Goal: Information Seeking & Learning: Compare options

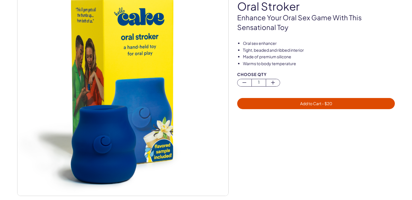
scroll to position [59, 0]
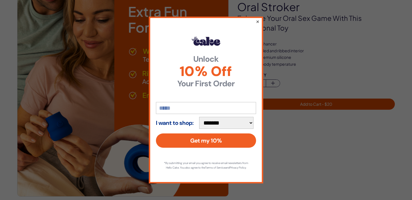
click at [257, 18] on button "×" at bounding box center [257, 21] width 4 height 7
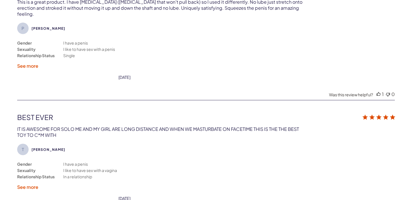
scroll to position [1313, 0]
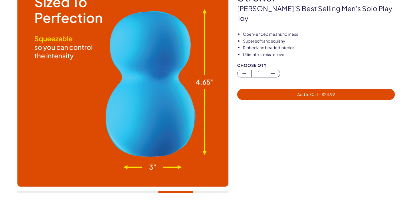
scroll to position [69, 0]
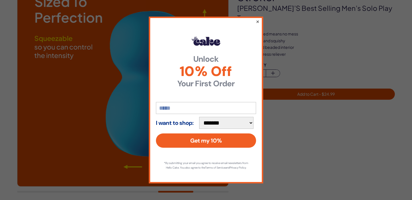
click at [257, 19] on button "×" at bounding box center [257, 21] width 4 height 7
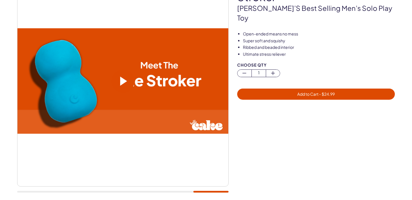
scroll to position [0, 0]
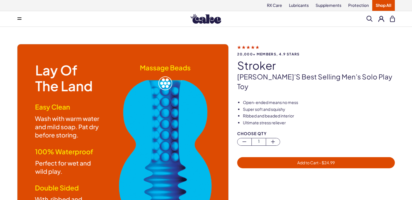
click at [23, 18] on button at bounding box center [19, 18] width 11 height 11
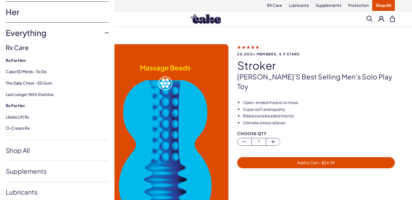
scroll to position [40, 0]
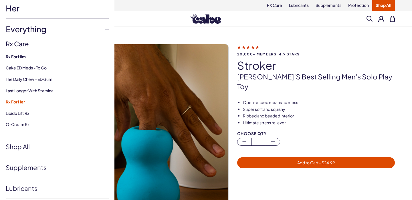
click at [20, 102] on strong "Rx For Her" at bounding box center [57, 102] width 103 height 6
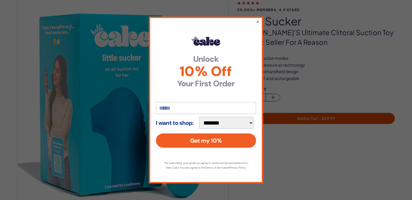
scroll to position [45, 0]
click at [257, 21] on button "×" at bounding box center [257, 21] width 4 height 7
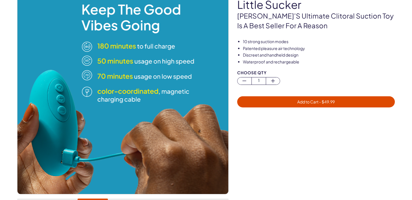
scroll to position [61, 0]
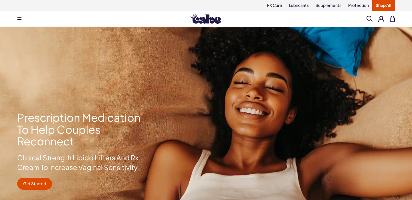
click at [384, 6] on link "Shop All" at bounding box center [383, 5] width 23 height 11
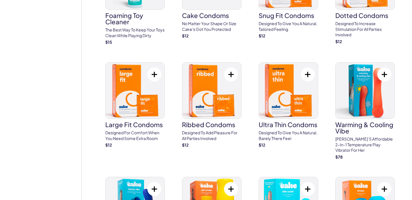
scroll to position [1136, 0]
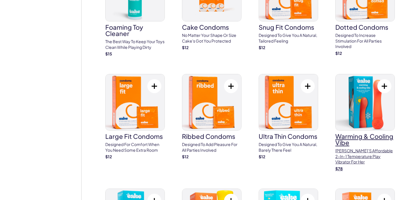
click at [372, 133] on h3 "Warming & Cooling Vibe" at bounding box center [364, 139] width 59 height 13
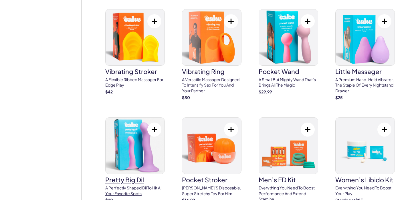
scroll to position [1650, 0]
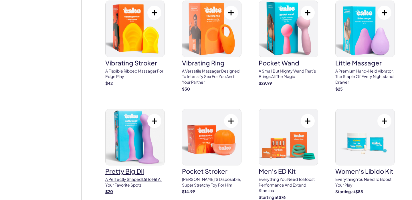
click at [159, 165] on link "pretty big dil A perfectly shaped Dil to hit all your favorite spots $ 20" at bounding box center [134, 152] width 59 height 86
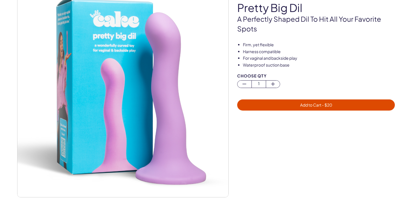
scroll to position [61, 0]
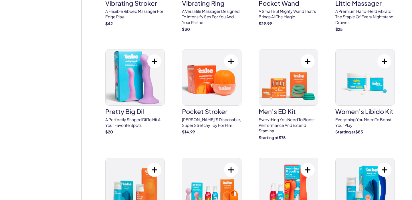
scroll to position [1709, 0]
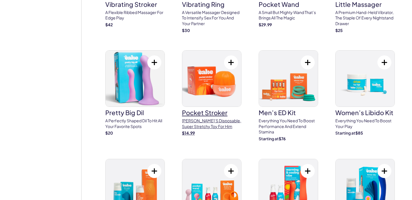
click at [212, 109] on h3 "pocket stroker" at bounding box center [211, 112] width 59 height 6
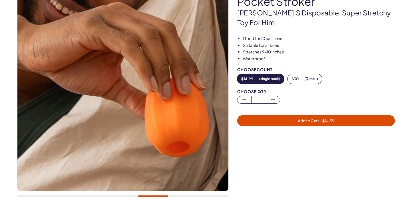
scroll to position [63, 0]
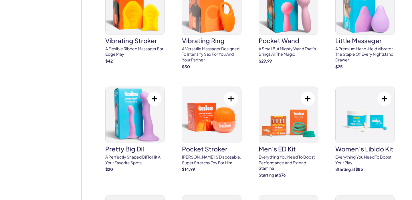
scroll to position [1673, 0]
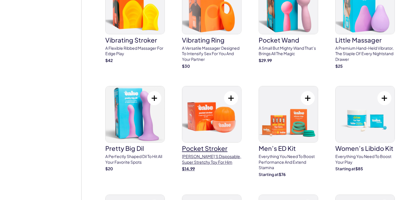
click at [199, 145] on h3 "pocket stroker" at bounding box center [211, 148] width 59 height 6
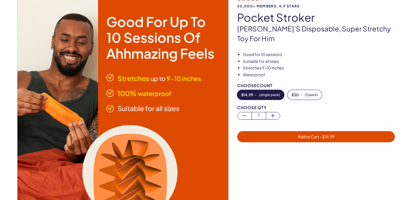
scroll to position [50, 0]
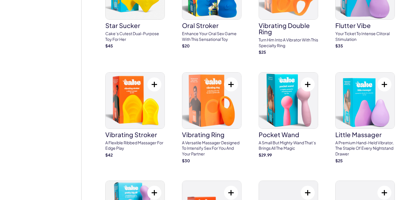
scroll to position [1572, 0]
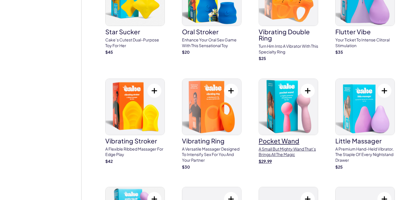
click at [281, 138] on h3 "pocket wand" at bounding box center [287, 141] width 59 height 6
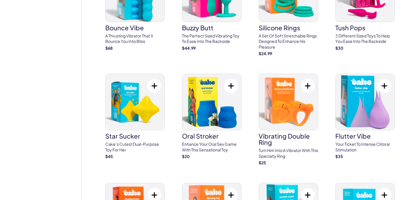
scroll to position [1469, 0]
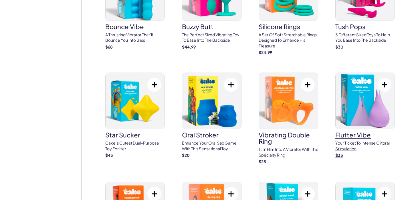
click at [347, 132] on h3 "flutter vibe" at bounding box center [364, 135] width 59 height 6
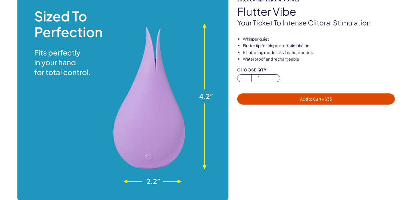
scroll to position [54, 0]
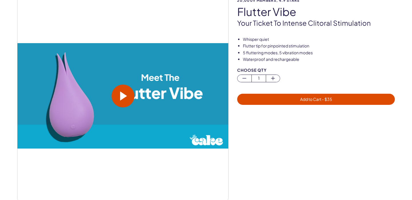
click at [125, 89] on span at bounding box center [122, 96] width 23 height 23
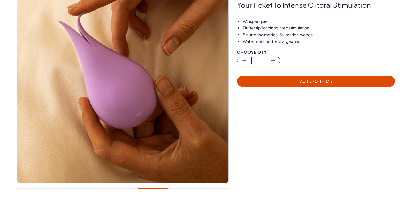
scroll to position [0, 0]
